Goal: Check status: Check status

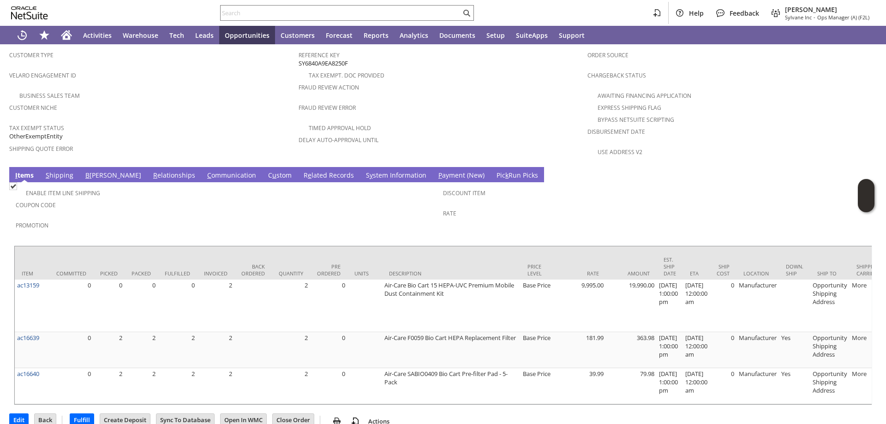
scroll to position [570, 0]
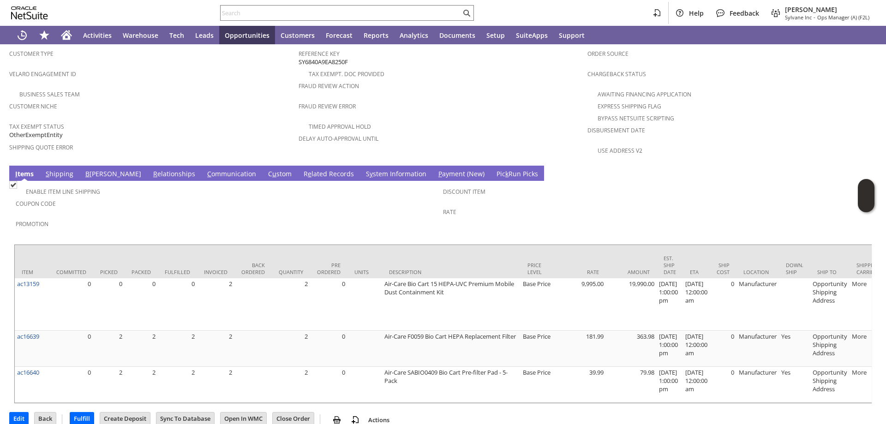
click at [86, 169] on span "B" at bounding box center [87, 173] width 4 height 9
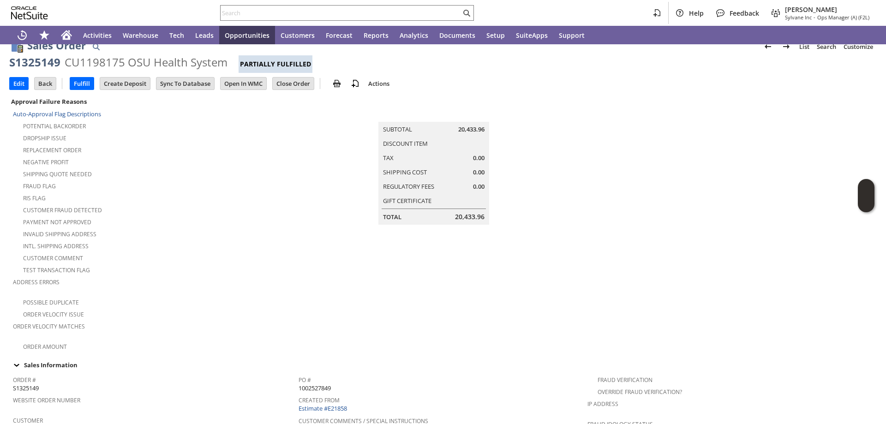
scroll to position [0, 0]
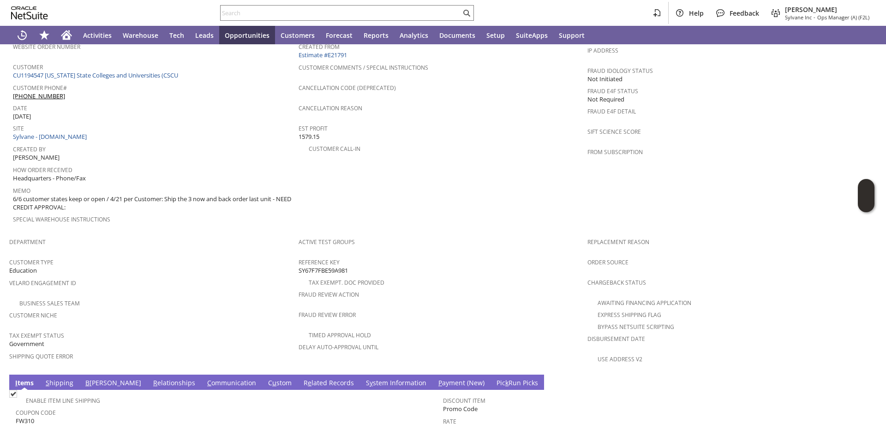
scroll to position [517, 0]
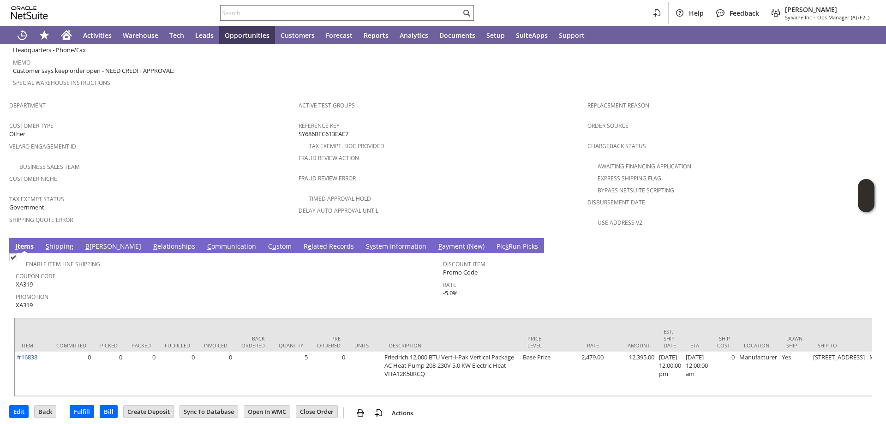
scroll to position [506, 0]
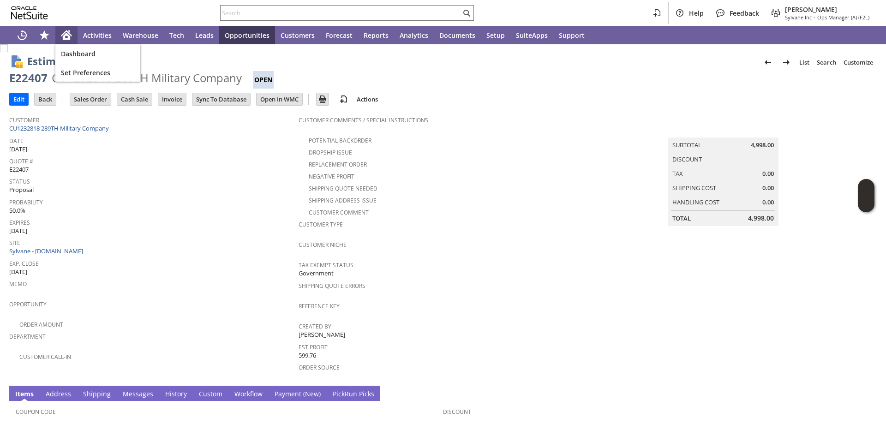
click at [65, 31] on icon "Home" at bounding box center [66, 35] width 11 height 11
